Goal: Task Accomplishment & Management: Manage account settings

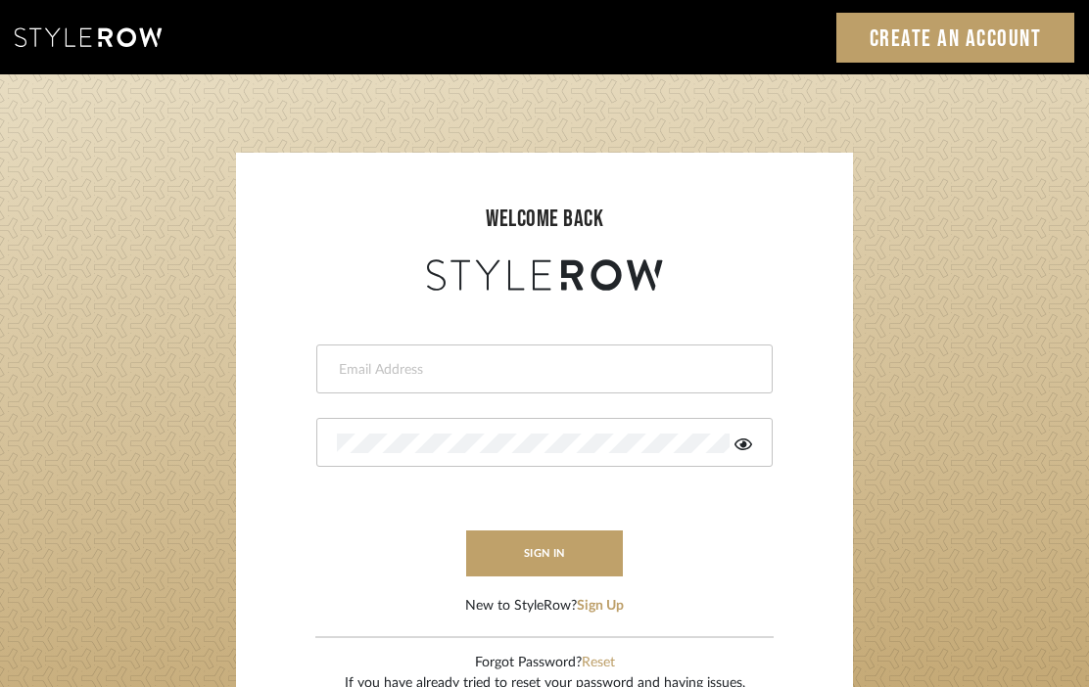
click at [739, 362] on input "email" at bounding box center [542, 370] width 410 height 20
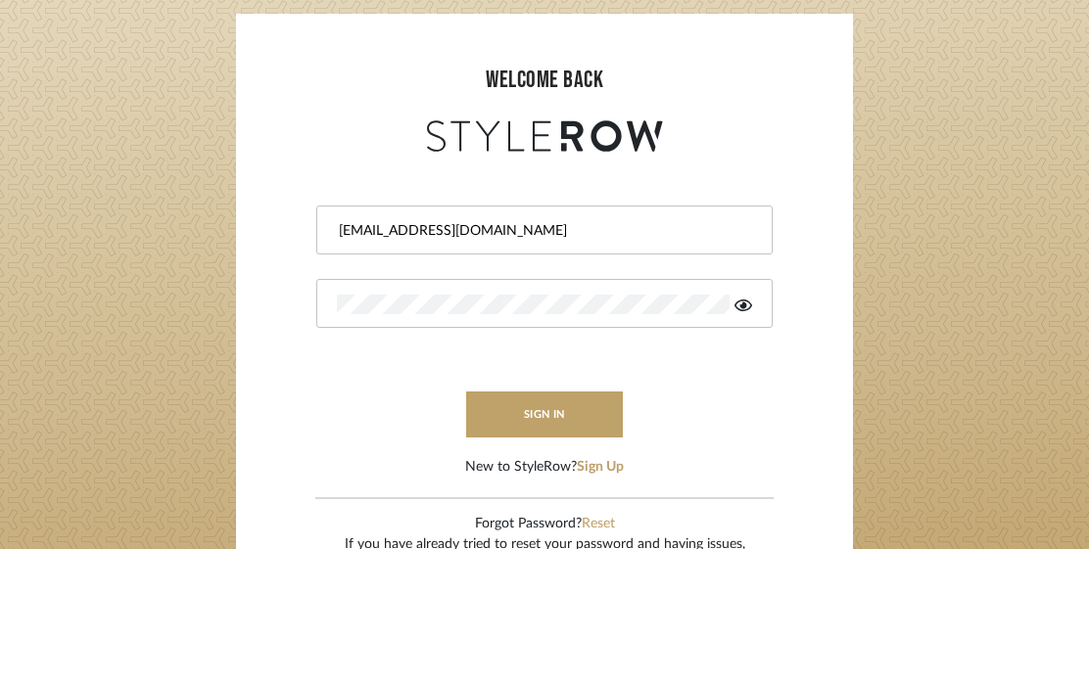
type input "[EMAIL_ADDRESS][DOMAIN_NAME]"
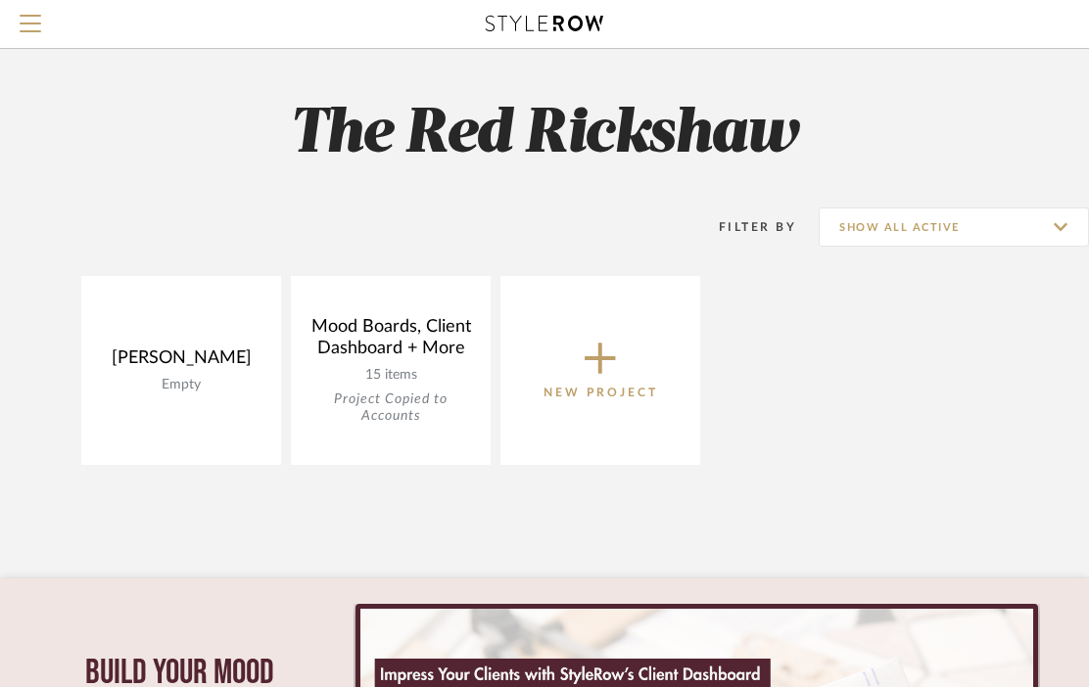
click at [26, 467] on div "McFarland Empty View Budget Open Project Mood Boards, Client Dashboard + More 1…" at bounding box center [544, 375] width 1089 height 199
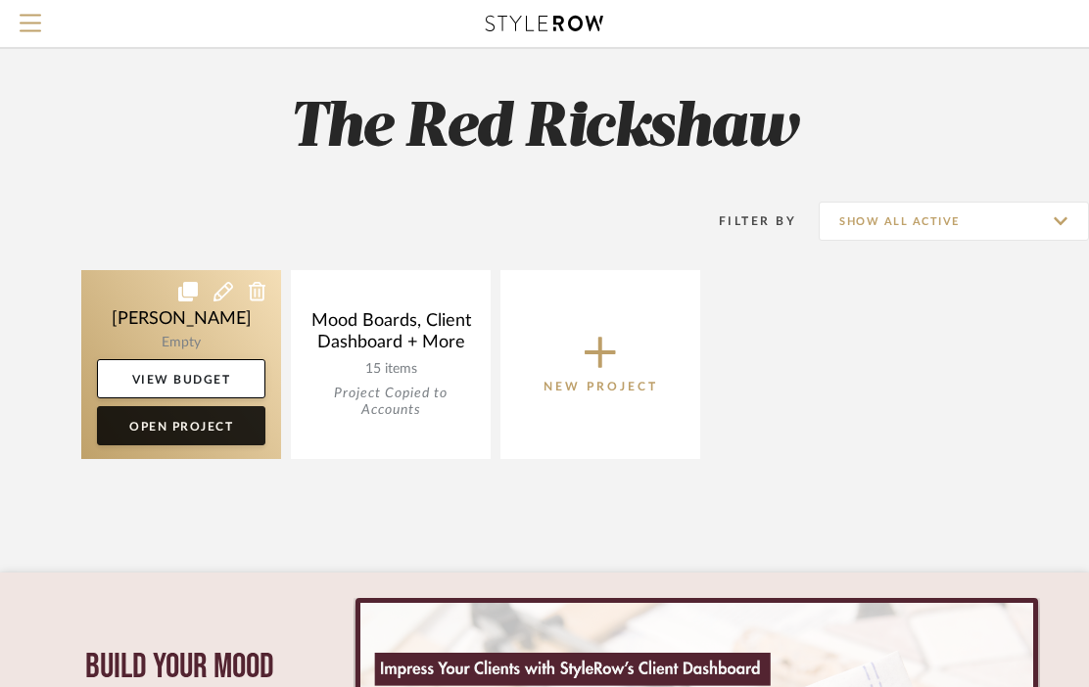
scroll to position [6, 0]
click at [133, 435] on link "Open Project" at bounding box center [181, 425] width 168 height 39
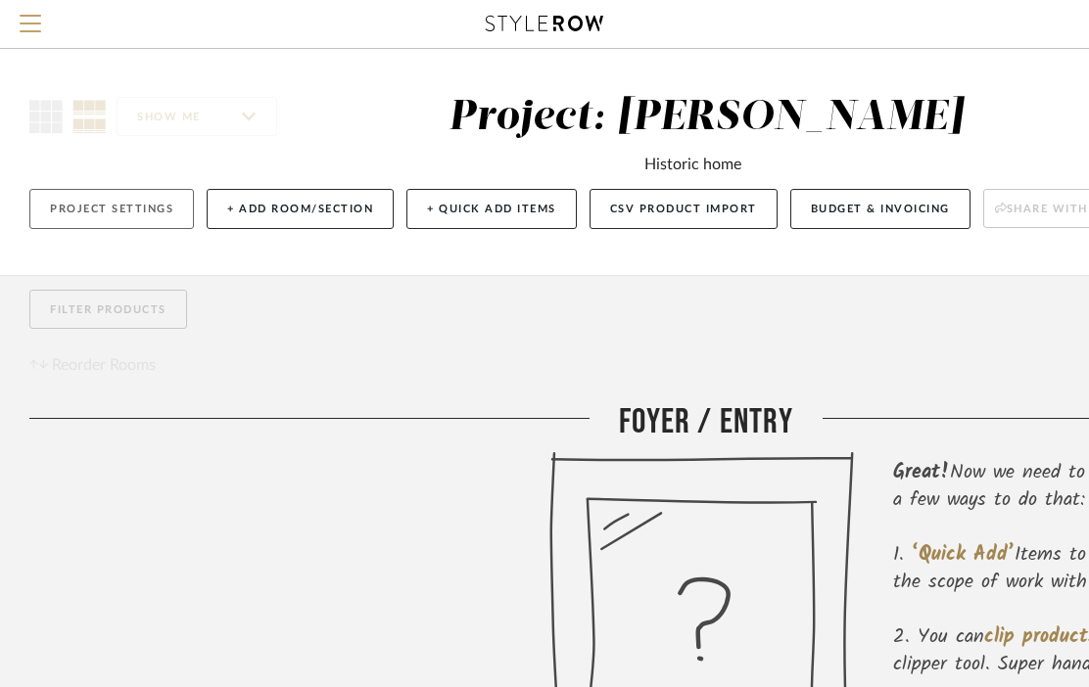
click at [97, 222] on button "Project Settings" at bounding box center [111, 209] width 164 height 40
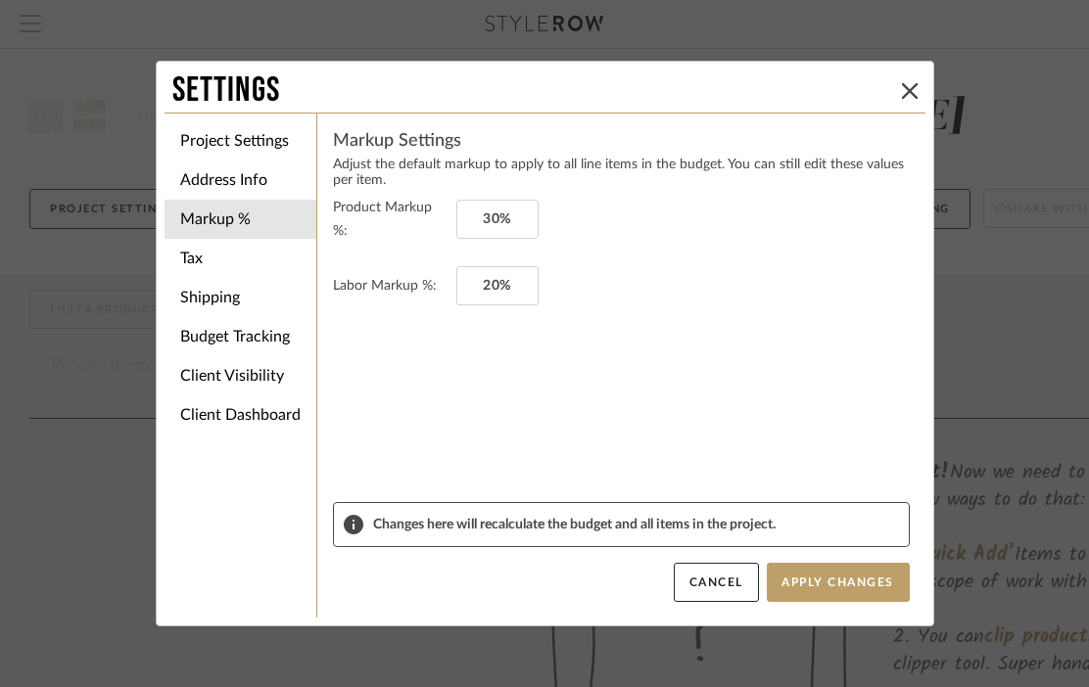
click at [1024, 306] on div "Settings Project Settings Address Info Markup % Tax Shipping Budget Tracking Cl…" at bounding box center [544, 343] width 1089 height 687
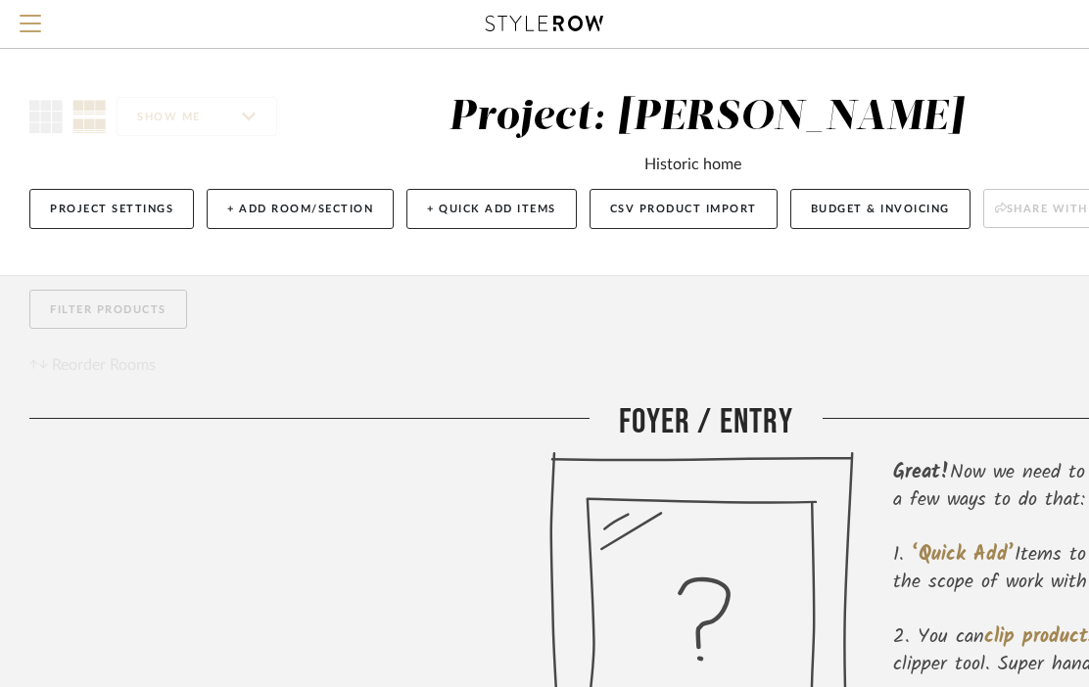
click at [1027, 305] on div "Filter Products Reorder Rooms" at bounding box center [705, 334] width 1353 height 88
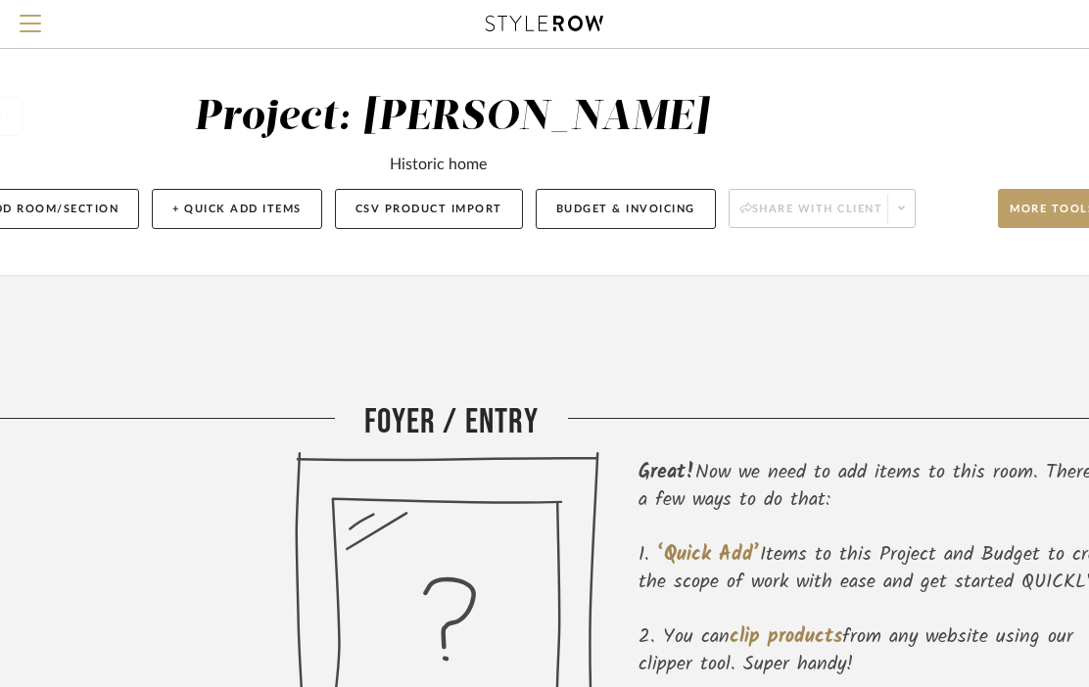
scroll to position [0, 321]
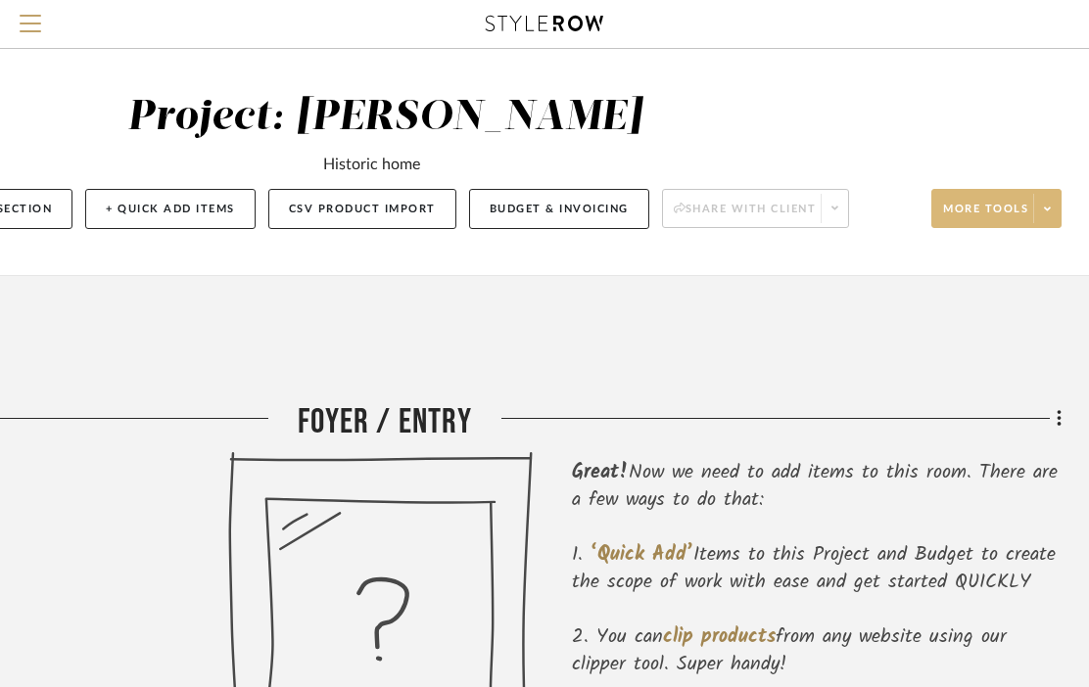
click at [1052, 216] on span at bounding box center [1046, 208] width 27 height 29
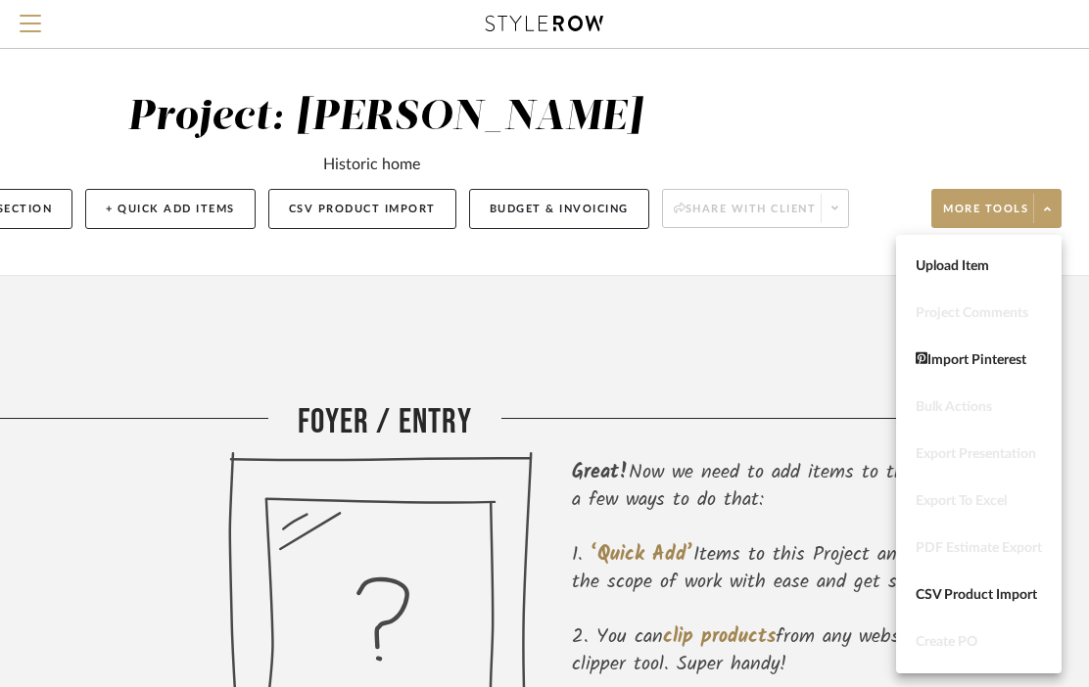
click at [62, 427] on div at bounding box center [544, 343] width 1089 height 687
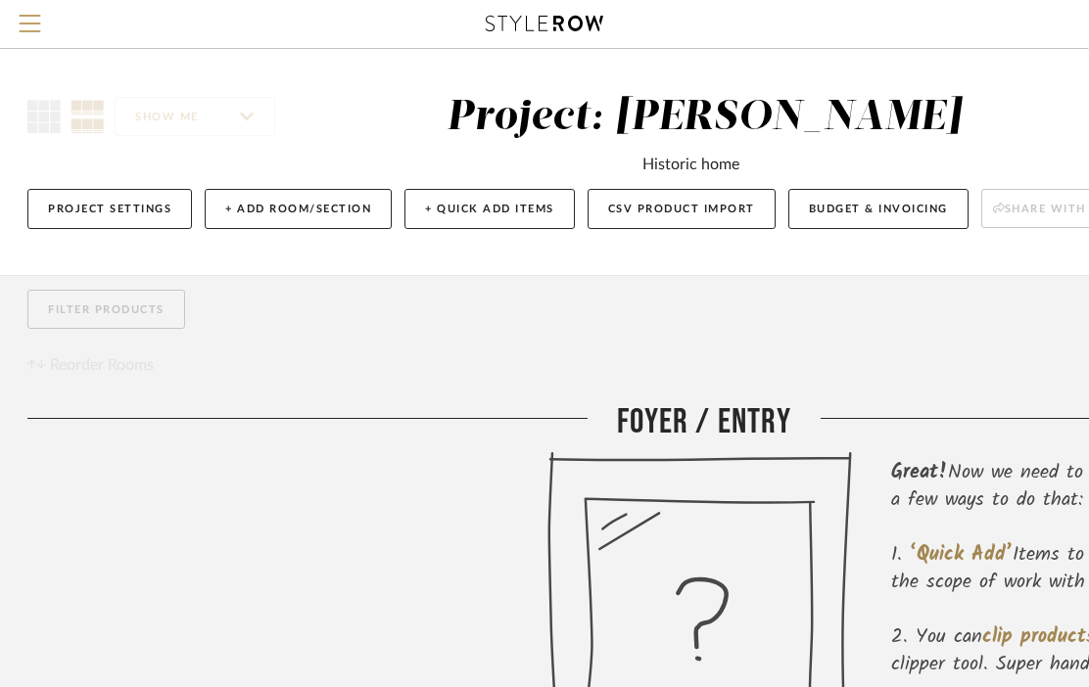
scroll to position [0, 0]
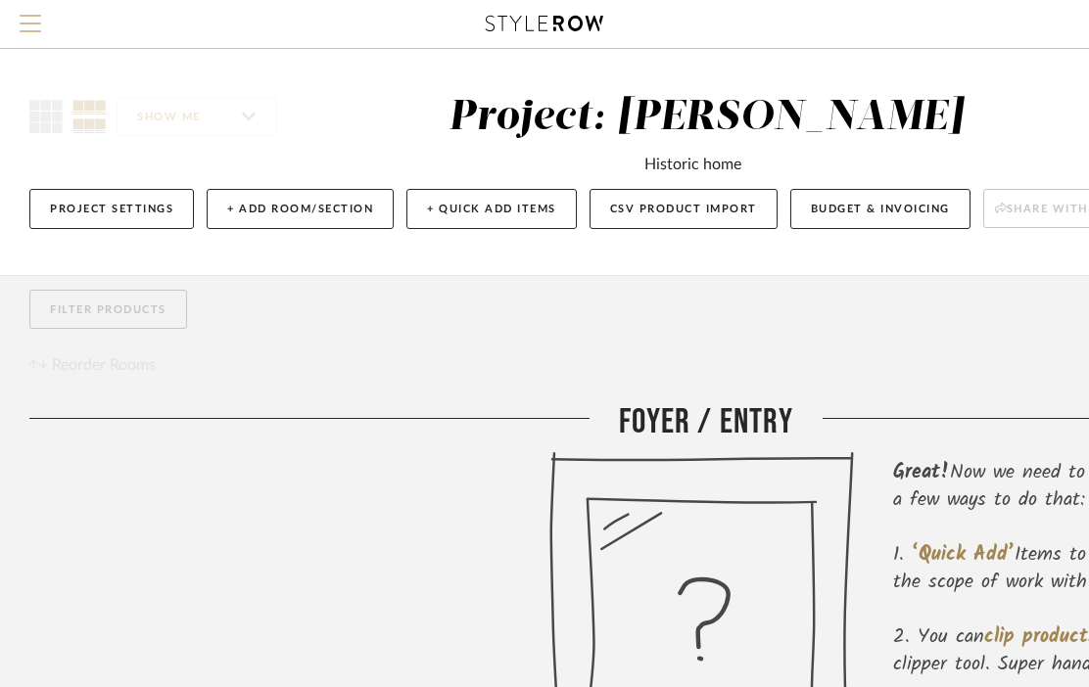
click at [29, 36] on span "Menu" at bounding box center [31, 29] width 22 height 29
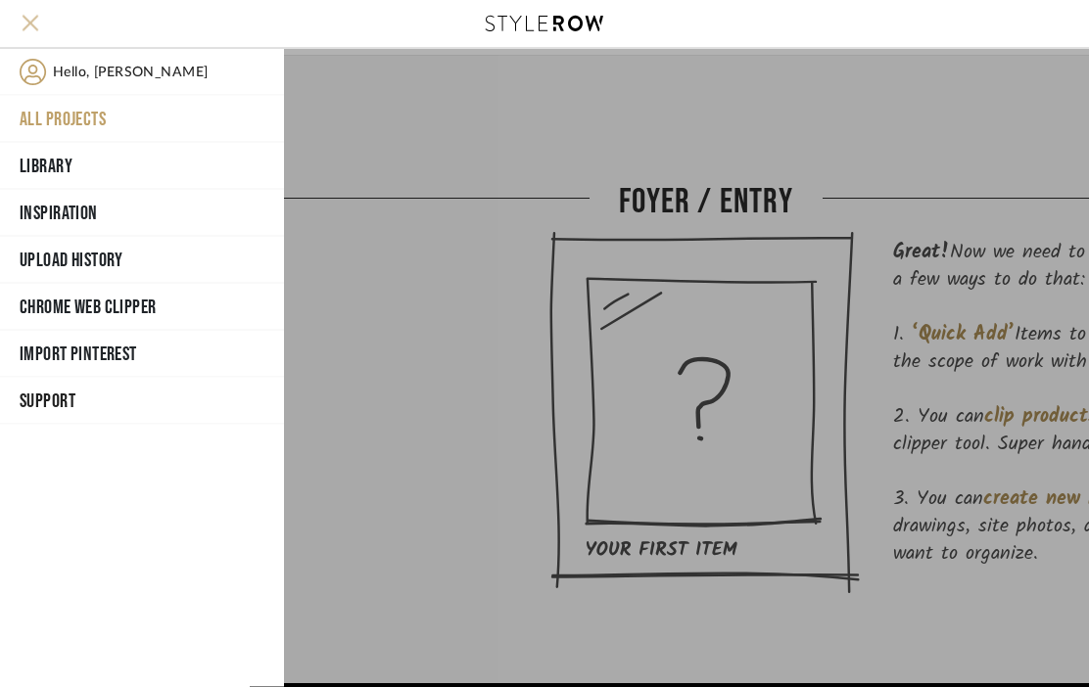
scroll to position [219, 0]
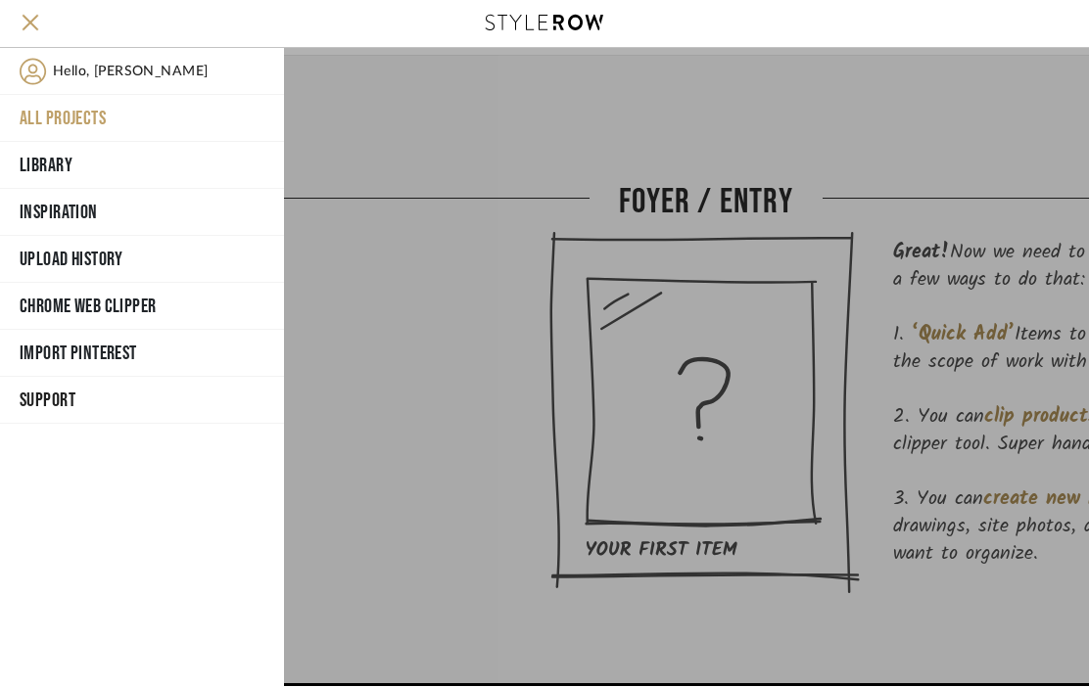
click at [329, 686] on div at bounding box center [686, 368] width 805 height 638
